Goal: Information Seeking & Learning: Check status

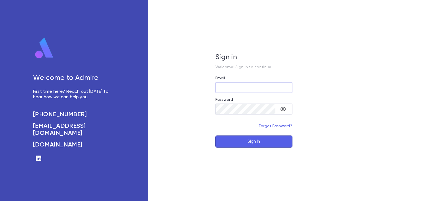
type input "**********"
click at [254, 139] on button "Sign In" at bounding box center [254, 142] width 77 height 12
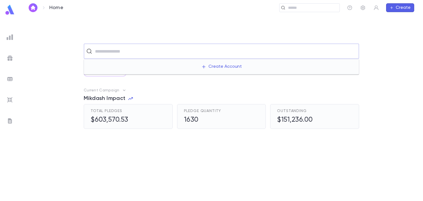
click at [107, 54] on input "text" at bounding box center [225, 51] width 264 height 10
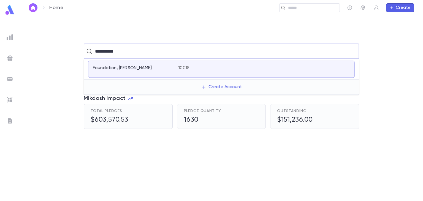
type input "**********"
click at [104, 69] on p "[PERSON_NAME]" at bounding box center [109, 68] width 33 height 6
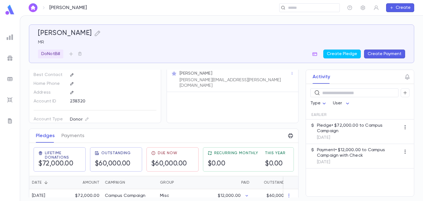
scroll to position [23, 0]
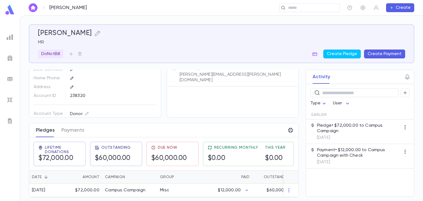
click at [43, 128] on button "Pledges" at bounding box center [45, 131] width 19 height 14
click at [289, 189] on icon "button" at bounding box center [289, 191] width 1 height 4
click at [335, 184] on div at bounding box center [211, 100] width 423 height 201
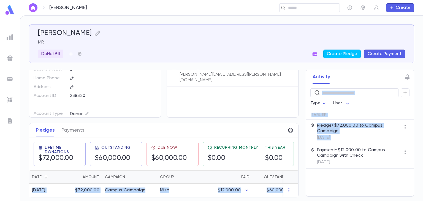
drag, startPoint x: 297, startPoint y: 159, endPoint x: 296, endPoint y: 169, distance: 9.7
click at [296, 169] on div "HARARY, JOEY MR DoNotBill Create Pledge Create Payment Contact Details Best Con…" at bounding box center [222, 111] width 386 height 173
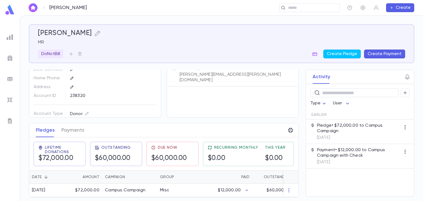
click at [341, 188] on div "​ Type User Earlier Pledge • $72,000.00 to Campus Campaign 8/5/2024 Payment • $…" at bounding box center [360, 140] width 108 height 112
drag, startPoint x: 298, startPoint y: 95, endPoint x: 298, endPoint y: 116, distance: 21.0
click at [298, 116] on div "Activity ​ Type User Earlier Pledge • $72,000.00 to Campus Campaign [DATE] Paym…" at bounding box center [355, 133] width 119 height 127
click at [72, 54] on icon "button" at bounding box center [71, 54] width 4 height 4
click at [114, 49] on div at bounding box center [211, 100] width 423 height 201
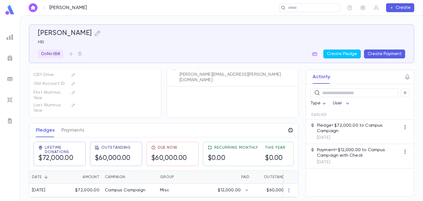
scroll to position [0, 0]
click at [95, 32] on icon "button" at bounding box center [98, 34] width 6 height 6
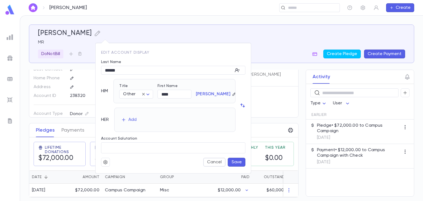
click at [244, 106] on icon "button" at bounding box center [244, 106] width 2 height 3
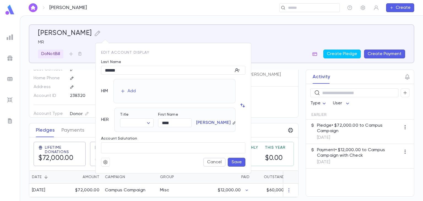
click at [236, 104] on div "HIM Add HER Title ​ ​ First Name **** ​ HARARY" at bounding box center [171, 103] width 149 height 57
click at [240, 103] on icon "button" at bounding box center [243, 106] width 6 height 6
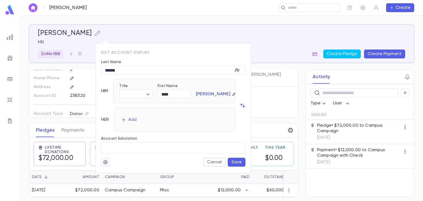
click at [106, 162] on icon "button" at bounding box center [105, 163] width 5 height 6
click at [213, 162] on div at bounding box center [211, 100] width 423 height 201
click at [217, 162] on button "Cancel" at bounding box center [214, 162] width 22 height 9
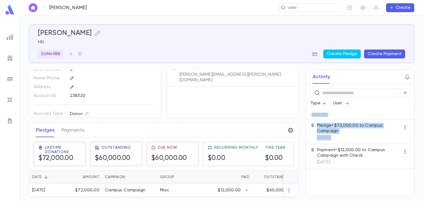
drag, startPoint x: 298, startPoint y: 145, endPoint x: 299, endPoint y: 104, distance: 40.8
click at [299, 104] on div "Activity ​ Type User Earlier Pledge • $72,000.00 to Campus Campaign [DATE] Paym…" at bounding box center [355, 133] width 119 height 127
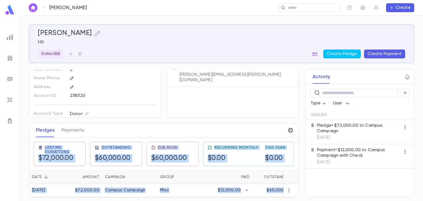
drag, startPoint x: 297, startPoint y: 92, endPoint x: 300, endPoint y: 66, distance: 25.6
click at [300, 66] on div "HARARY, JOEY MR DoNotBill Create Pledge Create Payment Contact Details Best Con…" at bounding box center [222, 111] width 386 height 173
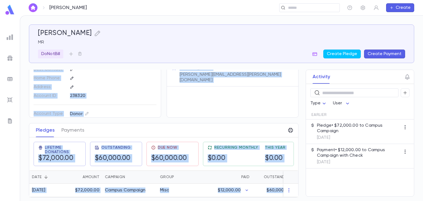
click at [297, 92] on div "Activity ​ Type User Earlier Pledge • $72,000.00 to Campus Campaign [DATE] Paym…" at bounding box center [355, 133] width 119 height 127
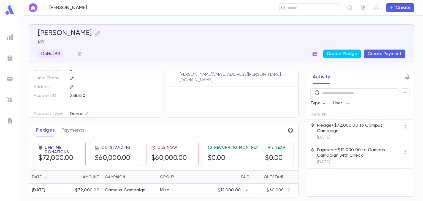
drag, startPoint x: 297, startPoint y: 92, endPoint x: 299, endPoint y: 72, distance: 19.4
click at [299, 72] on div "Activity ​ Type User Earlier Pledge • $72,000.00 to Campus Campaign [DATE] Paym…" at bounding box center [355, 133] width 119 height 127
click at [297, 72] on div "Activity ​ Type User Earlier Pledge • $72,000.00 to Campus Campaign [DATE] Paym…" at bounding box center [355, 133] width 119 height 127
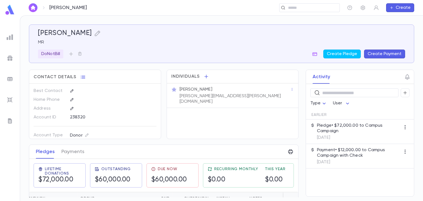
click at [315, 54] on icon "button" at bounding box center [315, 54] width 5 height 4
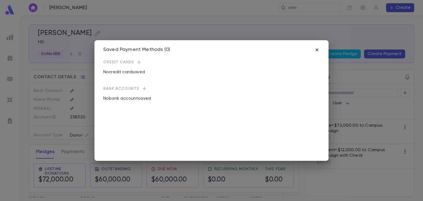
click at [316, 50] on icon "button" at bounding box center [318, 50] width 6 height 6
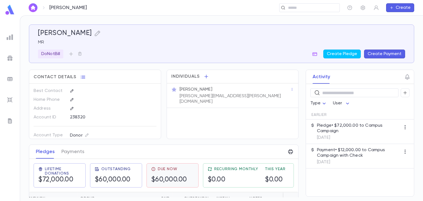
click at [167, 177] on h5 "$60,000.00" at bounding box center [169, 180] width 36 height 8
click at [170, 177] on h5 "$60,000.00" at bounding box center [170, 180] width 36 height 8
click at [170, 177] on h5 "$60,000.00" at bounding box center [169, 180] width 36 height 8
click at [170, 177] on h5 "$60,000.00" at bounding box center [170, 180] width 36 height 8
click at [185, 168] on div "Due Now" at bounding box center [169, 169] width 36 height 4
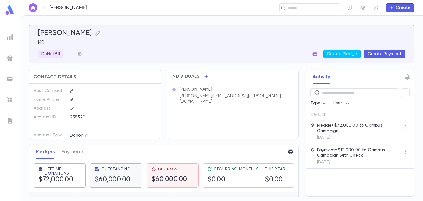
click at [126, 173] on div "Outstanding $60,000.00" at bounding box center [113, 175] width 36 height 17
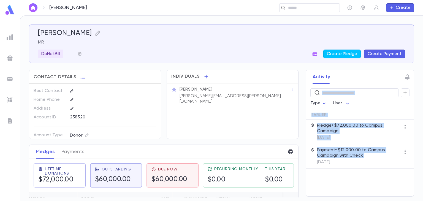
drag, startPoint x: 297, startPoint y: 170, endPoint x: 300, endPoint y: 197, distance: 26.7
click at [300, 191] on div "Activity ​ Type User Earlier Pledge • $72,000.00 to Campus Campaign [DATE] Paym…" at bounding box center [355, 133] width 119 height 127
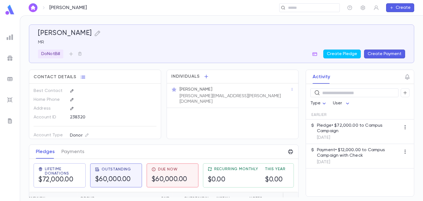
click at [297, 186] on div "Activity ​ Type User Earlier Pledge • $72,000.00 to Campus Campaign [DATE] Paym…" at bounding box center [355, 133] width 119 height 127
drag, startPoint x: 297, startPoint y: 176, endPoint x: 297, endPoint y: 194, distance: 18.8
click at [297, 191] on div "Activity ​ Type User Earlier Pledge • $72,000.00 to Campus Campaign [DATE] Paym…" at bounding box center [355, 133] width 119 height 127
click at [292, 89] on icon "button" at bounding box center [292, 89] width 1 height 3
click at [285, 120] on div at bounding box center [211, 100] width 423 height 201
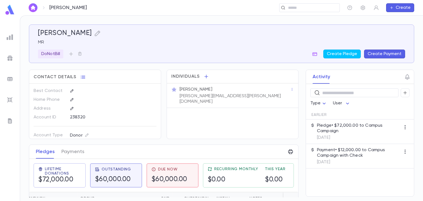
drag, startPoint x: 297, startPoint y: 176, endPoint x: 297, endPoint y: 194, distance: 18.7
click at [297, 191] on div "Activity ​ Type User Earlier Pledge • $72,000.00 to Campus Campaign [DATE] Paym…" at bounding box center [355, 133] width 119 height 127
drag, startPoint x: 298, startPoint y: 175, endPoint x: 298, endPoint y: 187, distance: 11.9
click at [298, 187] on div "Activity ​ Type User Earlier Pledge • $72,000.00 to Campus Campaign [DATE] Paym…" at bounding box center [355, 133] width 119 height 127
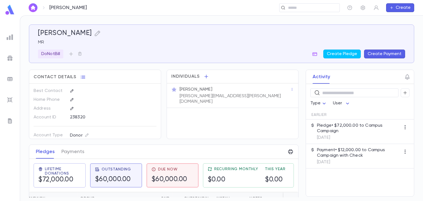
click at [298, 187] on div "Activity ​ Type User Earlier Pledge • $72,000.00 to Campus Campaign [DATE] Paym…" at bounding box center [355, 133] width 119 height 127
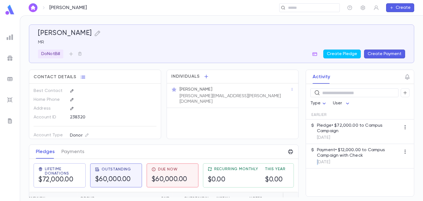
click at [297, 191] on div "Activity ​ Type User Earlier Pledge • $72,000.00 to Campus Campaign [DATE] Paym…" at bounding box center [355, 133] width 119 height 127
click at [284, 191] on div at bounding box center [291, 198] width 15 height 13
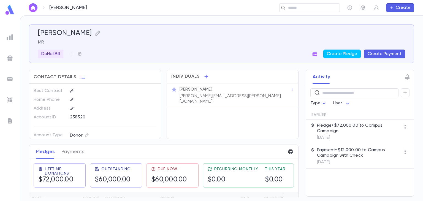
click at [348, 20] on div "HARARY, JOEY MR DoNotBill Create Pledge Create Payment Contact Details Best Con…" at bounding box center [221, 109] width 403 height 186
drag, startPoint x: 297, startPoint y: 73, endPoint x: 309, endPoint y: 120, distance: 48.6
click at [309, 120] on div "Activity ​ Type User Earlier Pledge • $72,000.00 to Campus Campaign [DATE] Paym…" at bounding box center [355, 133] width 119 height 127
click at [52, 195] on div "Date" at bounding box center [48, 198] width 32 height 13
click at [39, 195] on div "Date" at bounding box center [37, 198] width 10 height 13
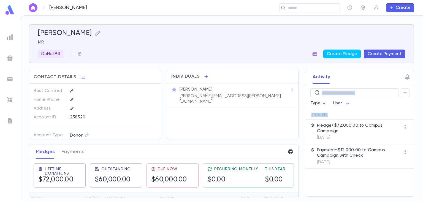
click at [88, 196] on div "Amount" at bounding box center [91, 198] width 17 height 13
drag, startPoint x: 297, startPoint y: 83, endPoint x: 301, endPoint y: 152, distance: 69.9
click at [304, 144] on div "Activity ​ Type User Earlier Pledge • $72,000.00 to Campus Campaign [DATE] Paym…" at bounding box center [355, 133] width 119 height 127
drag, startPoint x: 298, startPoint y: 173, endPoint x: 299, endPoint y: 191, distance: 17.7
click at [301, 191] on div "Activity ​ Type User Earlier Pledge • $72,000.00 to Campus Campaign [DATE] Paym…" at bounding box center [355, 133] width 119 height 127
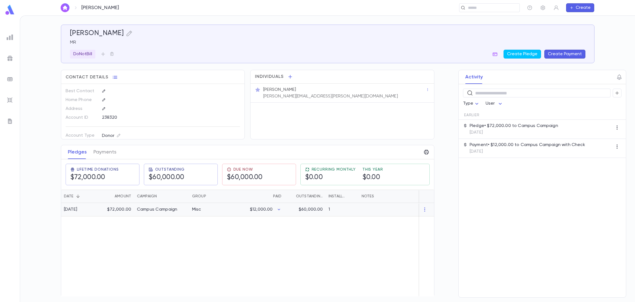
drag, startPoint x: 271, startPoint y: 0, endPoint x: 423, endPoint y: 212, distance: 260.6
click at [423, 201] on div at bounding box center [426, 210] width 15 height 14
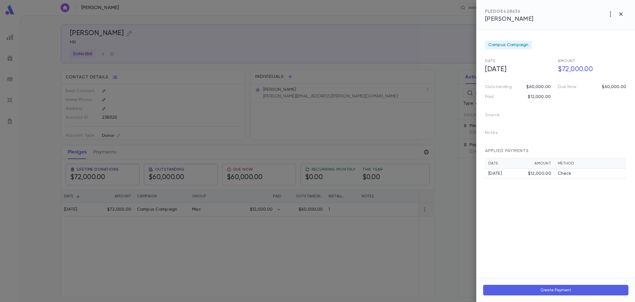
click at [423, 201] on div at bounding box center [317, 151] width 635 height 302
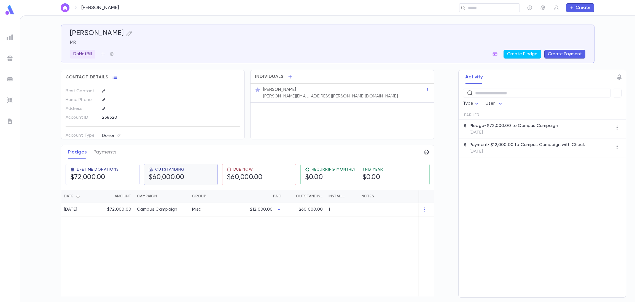
click at [174, 174] on h5 "$60,000.00" at bounding box center [167, 177] width 36 height 8
click at [98, 154] on button "Payments" at bounding box center [104, 152] width 23 height 14
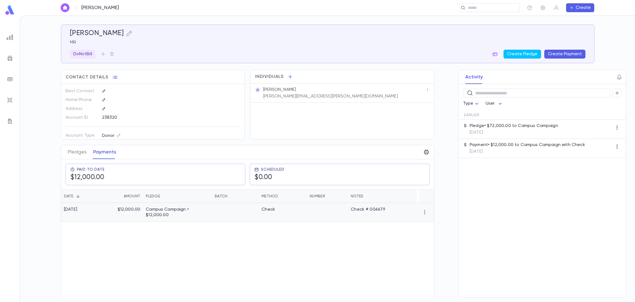
click at [422, 201] on icon "button" at bounding box center [425, 212] width 6 height 6
click at [408, 201] on div at bounding box center [317, 151] width 635 height 302
click at [8, 36] on img at bounding box center [10, 37] width 7 height 7
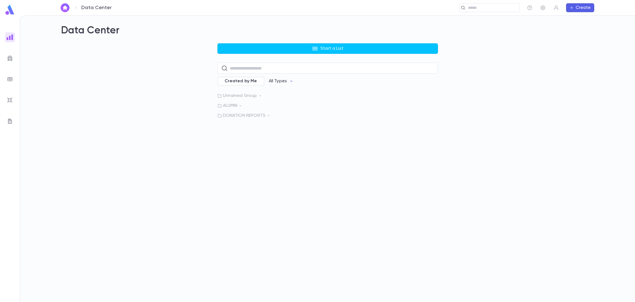
click at [10, 61] on img at bounding box center [10, 58] width 7 height 7
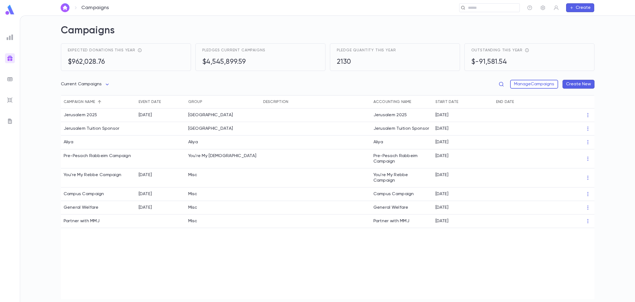
click at [9, 76] on img at bounding box center [10, 79] width 7 height 7
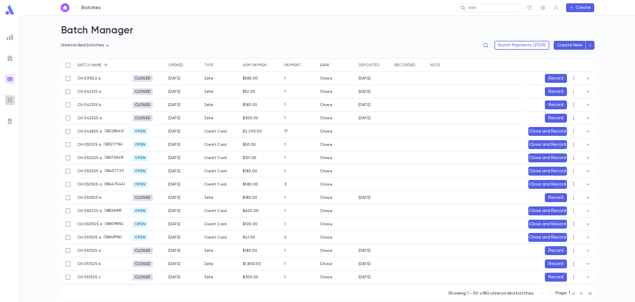
click at [9, 98] on img at bounding box center [10, 100] width 7 height 7
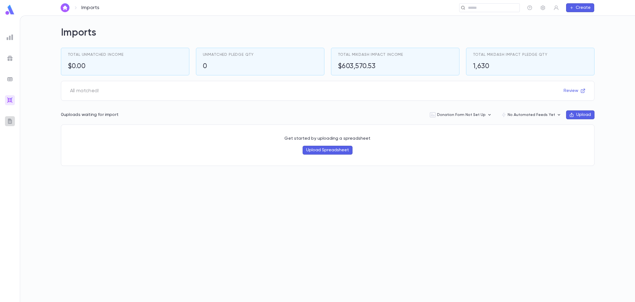
click at [9, 119] on img at bounding box center [10, 121] width 7 height 7
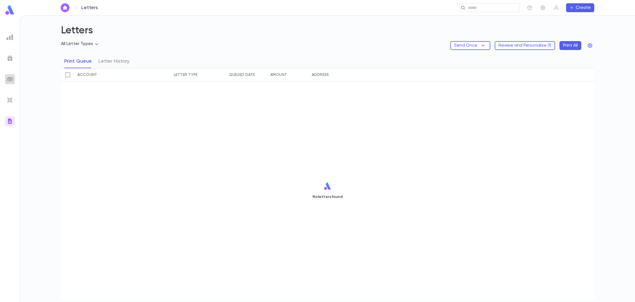
click at [12, 78] on img at bounding box center [10, 79] width 7 height 7
